Goal: Communication & Community: Answer question/provide support

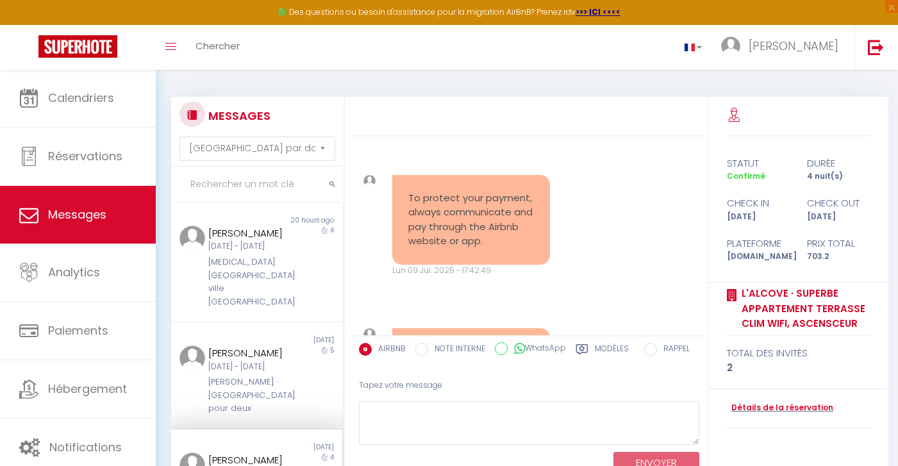
select select "message"
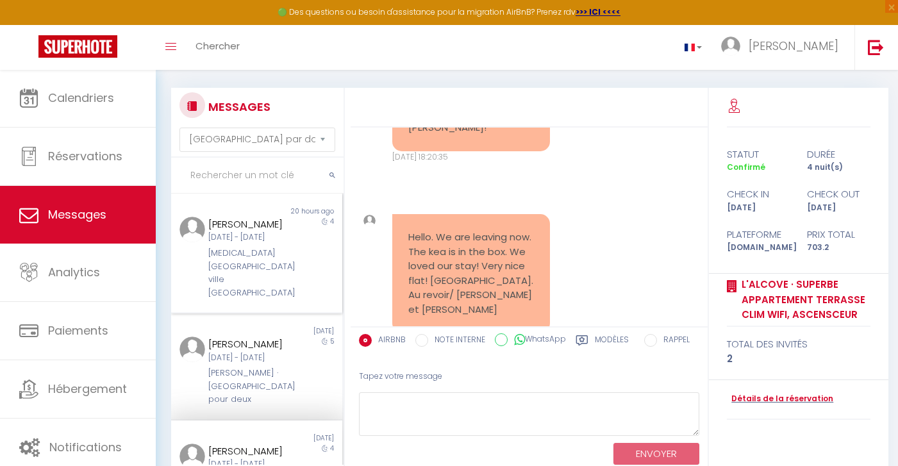
click at [245, 274] on div "[MEDICAL_DATA][GEOGRAPHIC_DATA] ville [GEOGRAPHIC_DATA]" at bounding box center [249, 273] width 83 height 53
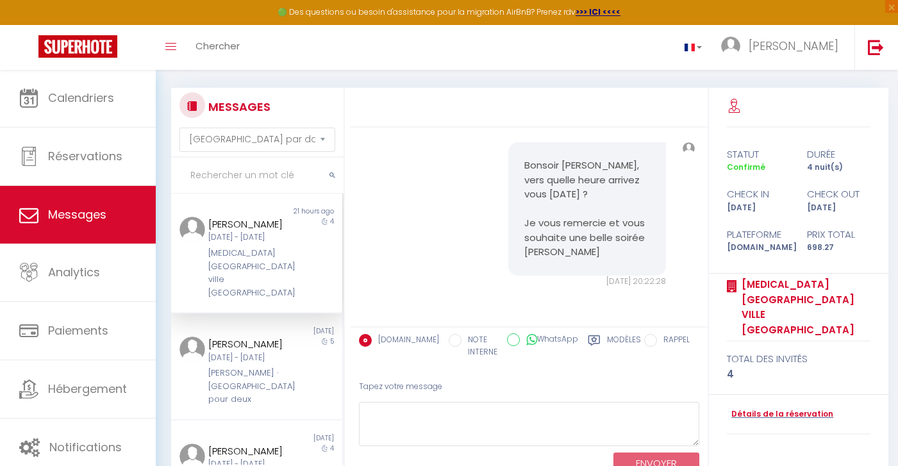
scroll to position [1528, 0]
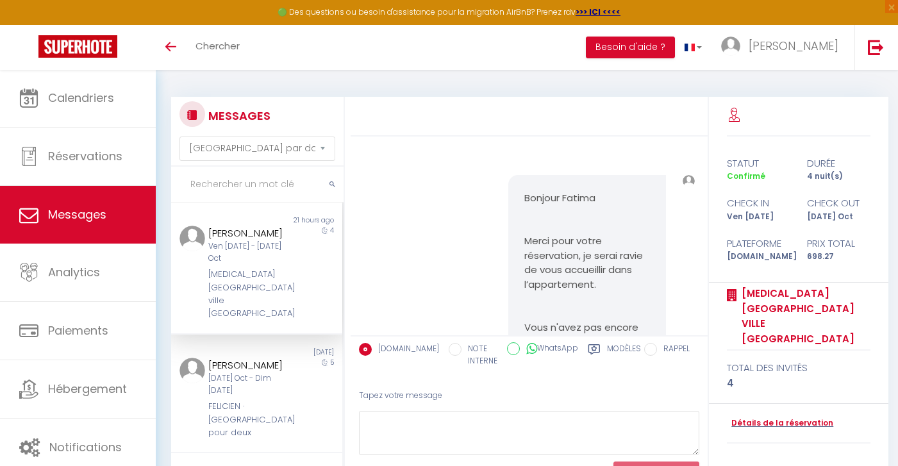
select select "message"
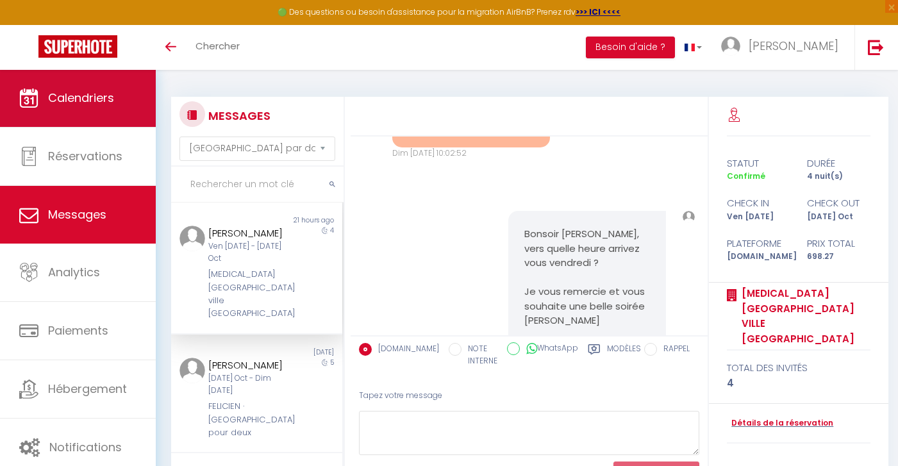
click at [89, 76] on link "Calendriers" at bounding box center [78, 98] width 156 height 58
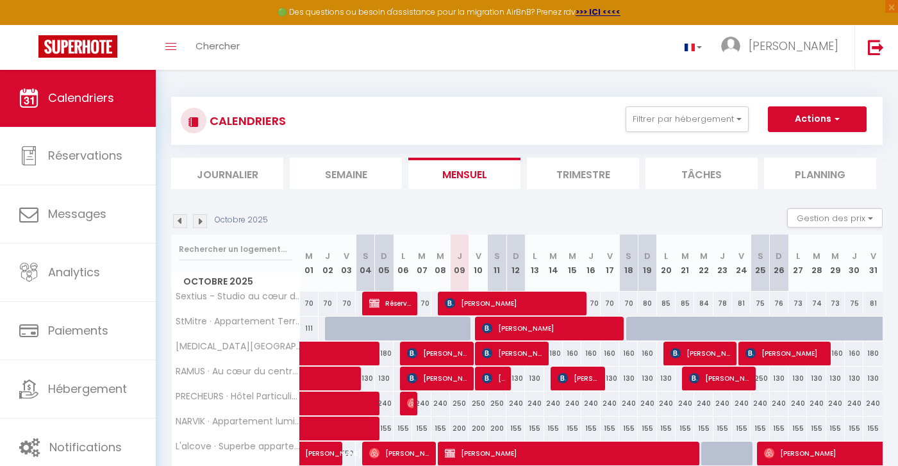
click at [348, 180] on li "Semaine" at bounding box center [346, 173] width 112 height 31
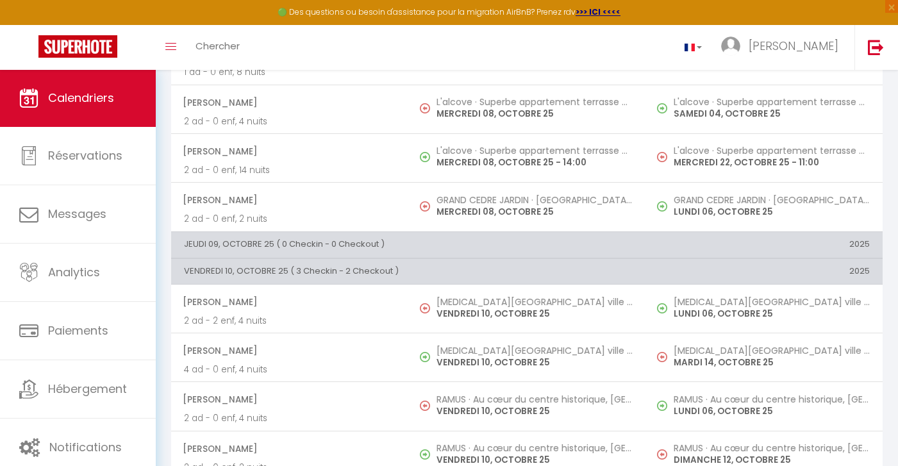
scroll to position [738, 0]
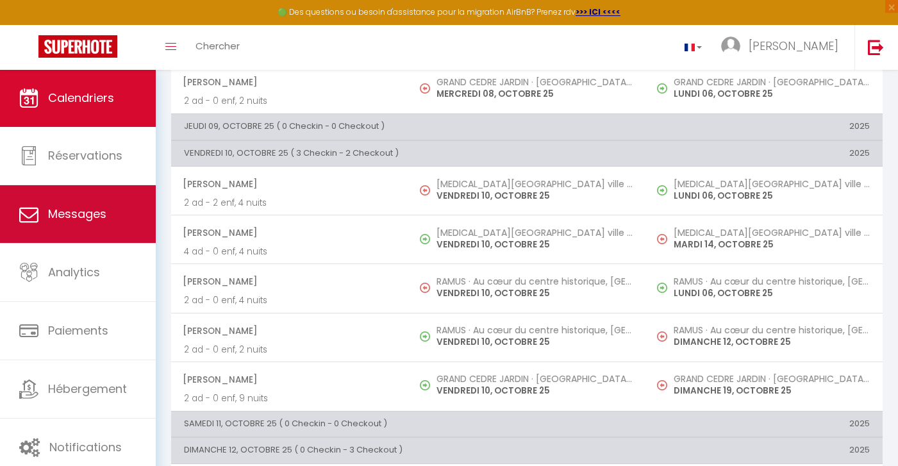
click at [96, 222] on link "Messages" at bounding box center [78, 214] width 156 height 58
select select "message"
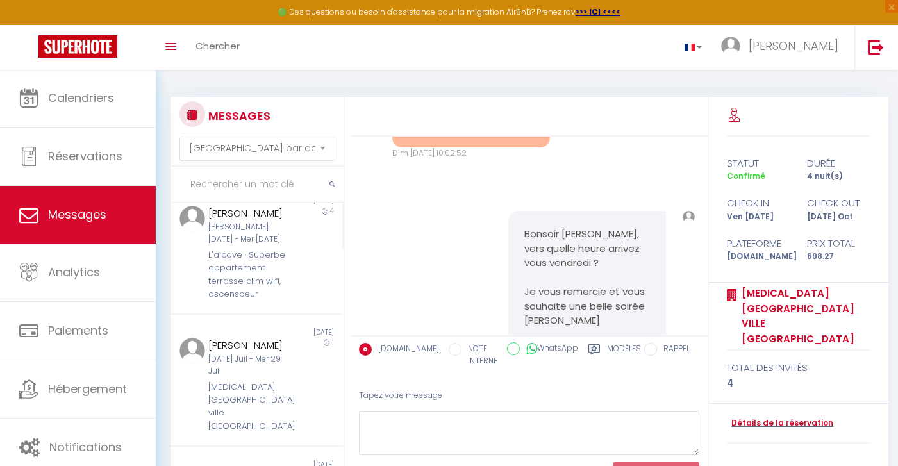
scroll to position [303, 0]
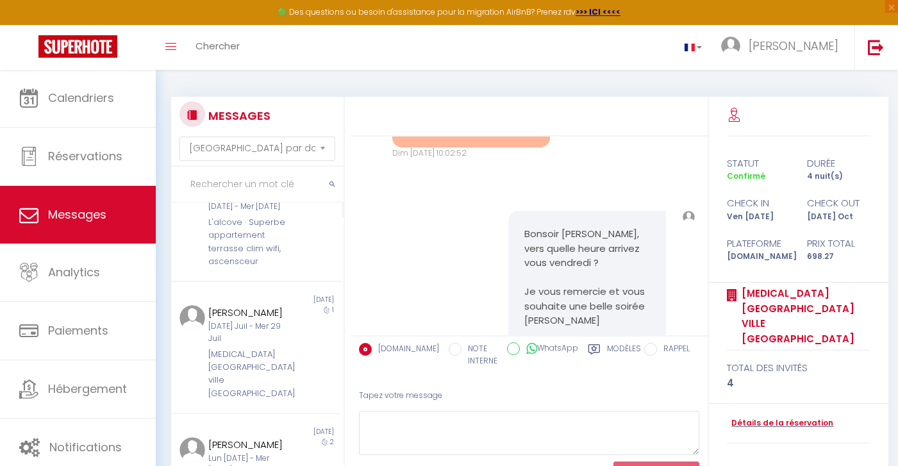
click at [229, 190] on input "text" at bounding box center [257, 185] width 172 height 36
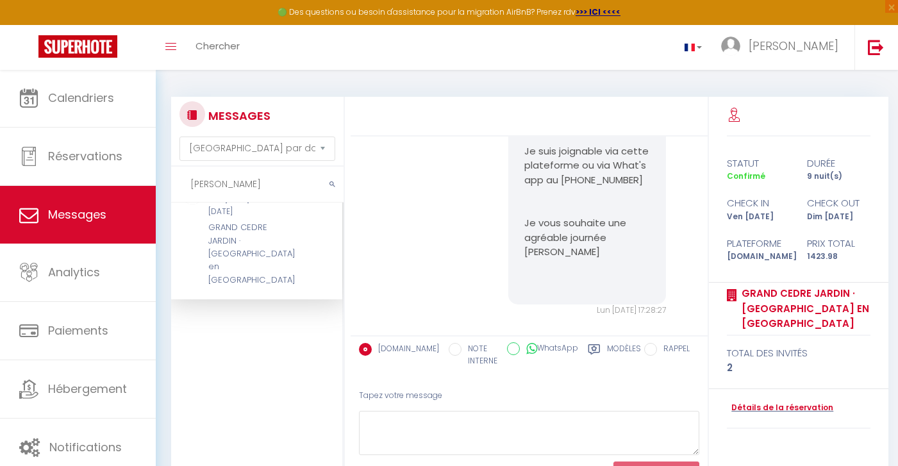
type input "judi"
click at [249, 250] on div "GRAND CEDRE JARDIN · [GEOGRAPHIC_DATA] en [GEOGRAPHIC_DATA]" at bounding box center [249, 253] width 83 height 65
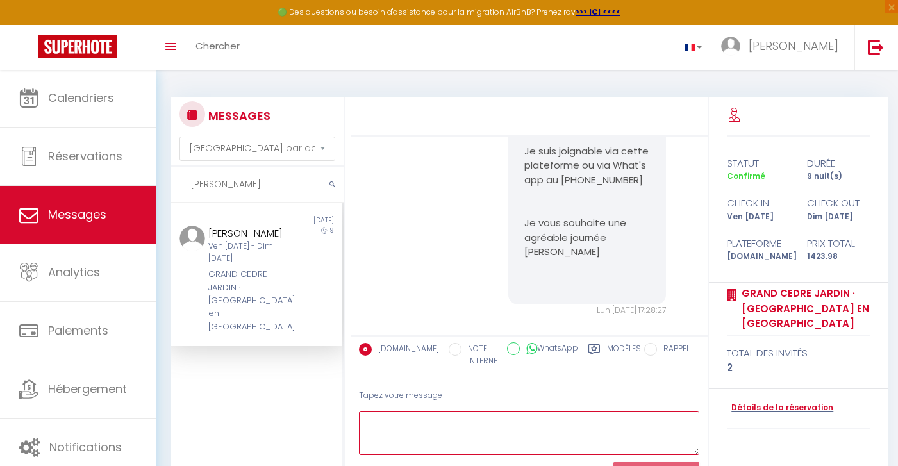
click at [430, 421] on textarea at bounding box center [529, 433] width 340 height 44
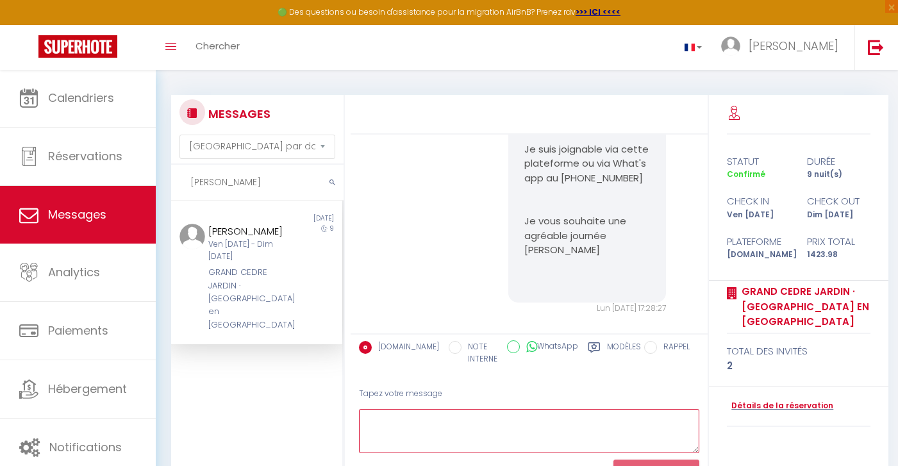
scroll to position [0, 0]
